Goal: Task Accomplishment & Management: Manage account settings

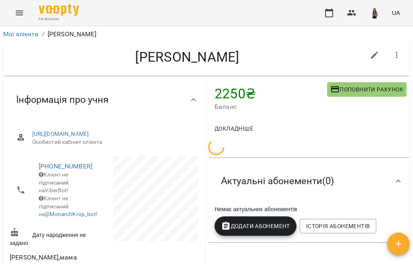
click at [21, 16] on icon "Menu" at bounding box center [20, 13] width 10 height 10
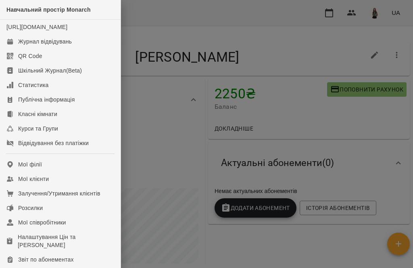
click at [96, 49] on link "Журнал відвідувань" at bounding box center [60, 41] width 121 height 15
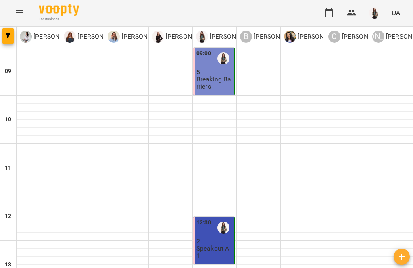
scroll to position [347, 0]
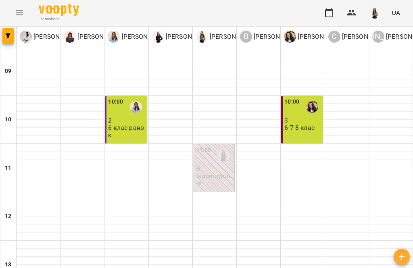
scroll to position [365, 0]
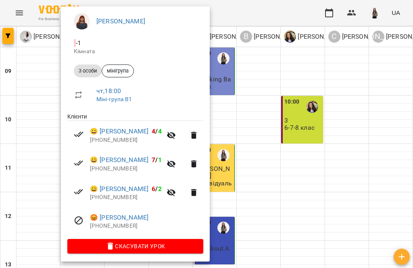
scroll to position [66, 0]
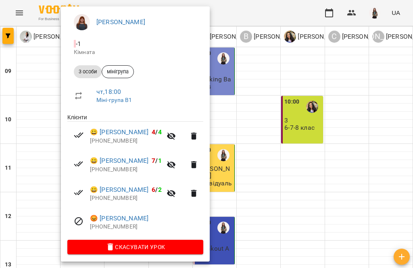
click at [176, 168] on icon "button" at bounding box center [172, 165] width 10 height 10
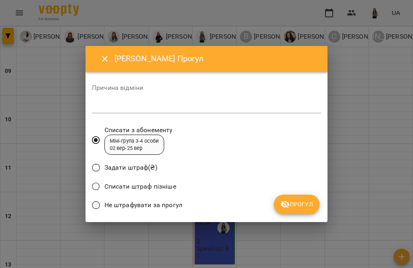
click at [194, 109] on textarea at bounding box center [206, 106] width 229 height 7
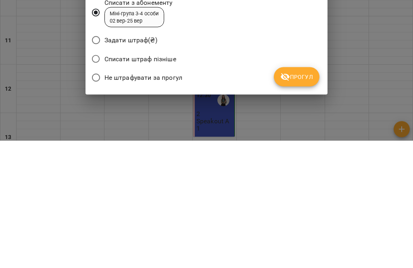
type textarea "*"
click at [301, 200] on span "Прогул" at bounding box center [296, 205] width 33 height 10
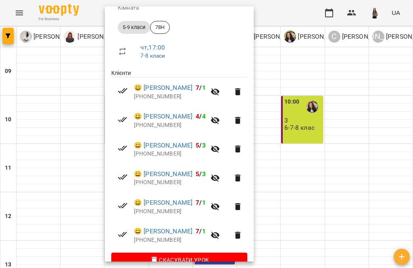
scroll to position [111, 0]
click at [345, 200] on div at bounding box center [206, 134] width 413 height 268
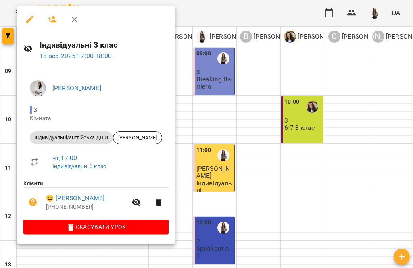
click at [104, 200] on link "😀 [PERSON_NAME]" at bounding box center [75, 199] width 58 height 10
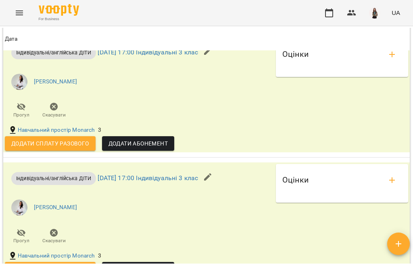
scroll to position [926, 0]
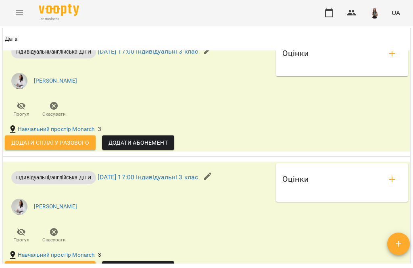
click at [21, 148] on span "Додати сплату разового" at bounding box center [50, 143] width 78 height 10
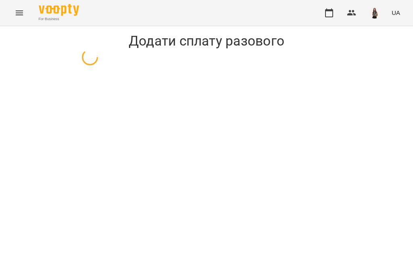
select select "**********"
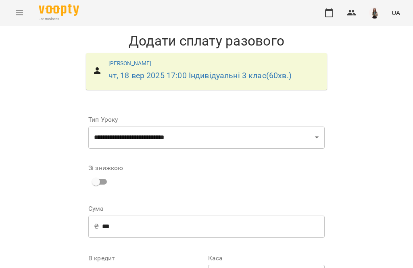
scroll to position [97, 0]
click at [197, 215] on input "***" at bounding box center [213, 226] width 223 height 23
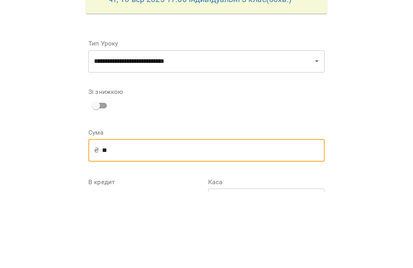
type input "*"
type input "***"
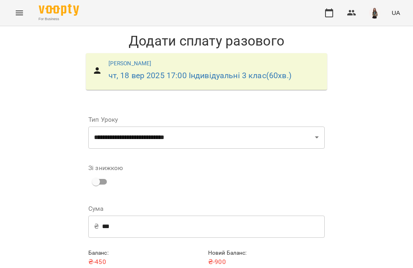
scroll to position [29, 0]
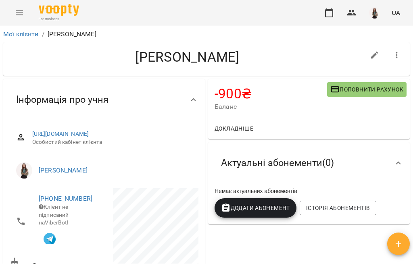
click at [24, 10] on icon "Menu" at bounding box center [20, 13] width 10 height 10
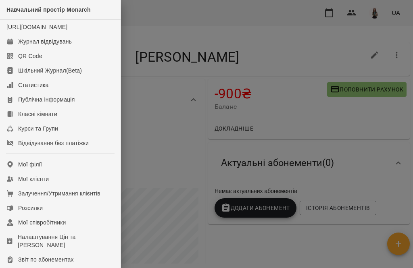
click at [91, 49] on link "Журнал відвідувань" at bounding box center [60, 41] width 121 height 15
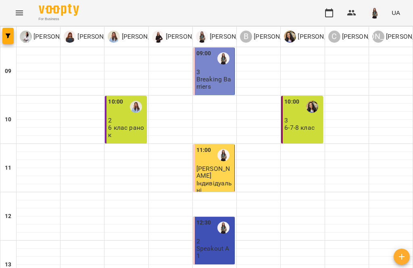
scroll to position [358, 0]
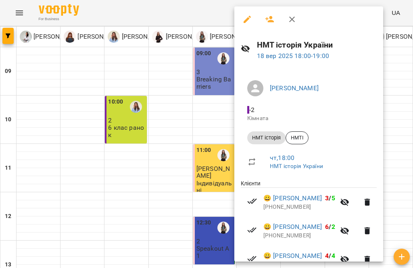
scroll to position [0, 0]
click at [299, 17] on button "button" at bounding box center [291, 19] width 19 height 19
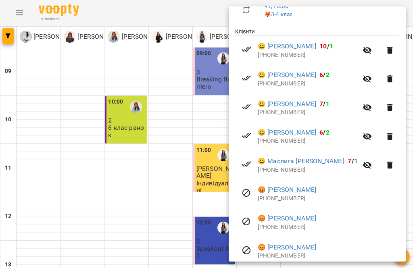
scroll to position [149, 0]
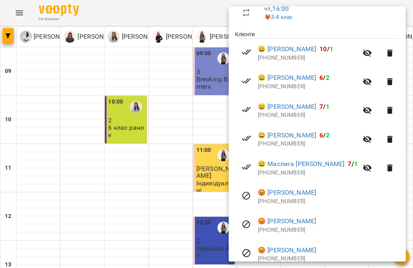
click at [163, 213] on div at bounding box center [206, 134] width 413 height 268
